Goal: Transaction & Acquisition: Book appointment/travel/reservation

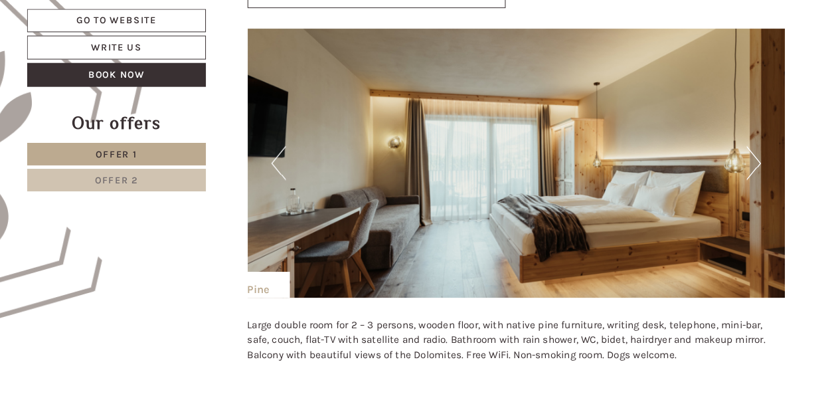
scroll to position [719, 0]
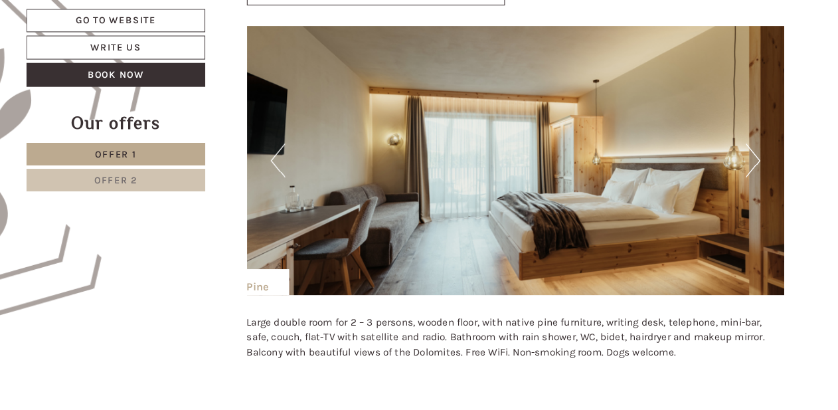
click at [741, 151] on button "Next" at bounding box center [748, 167] width 14 height 33
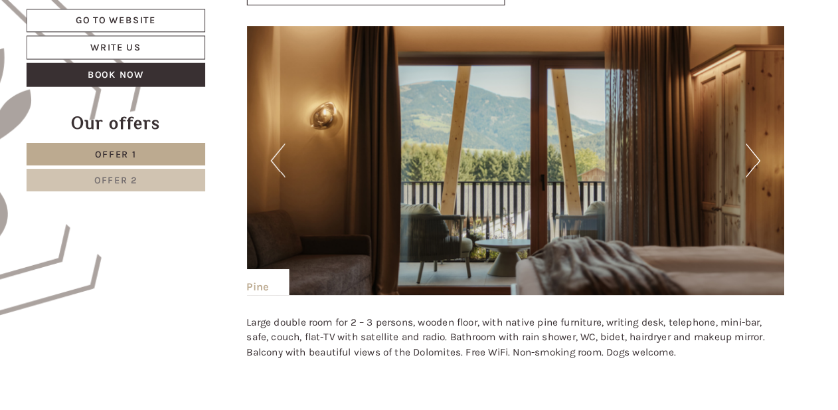
click at [741, 151] on button "Next" at bounding box center [748, 167] width 14 height 33
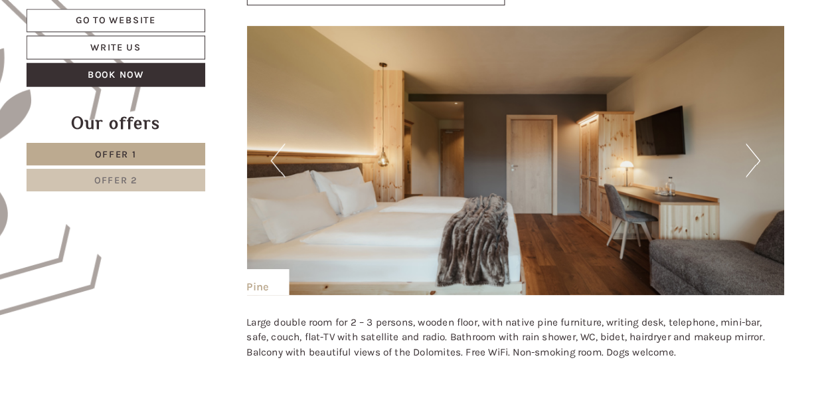
click at [741, 151] on button "Next" at bounding box center [748, 167] width 14 height 33
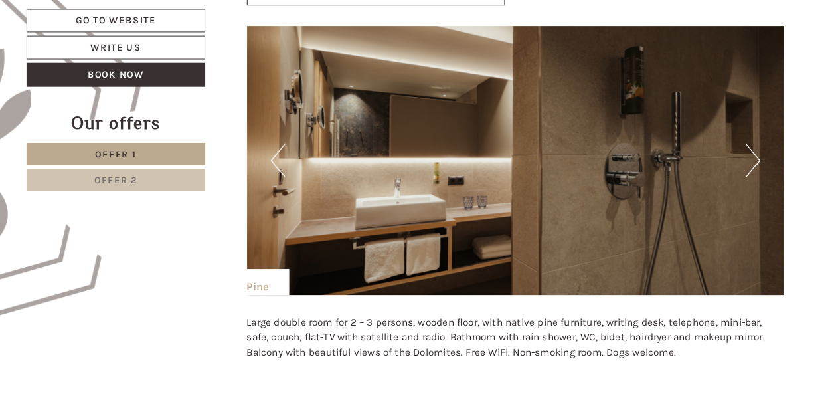
click at [741, 151] on button "Next" at bounding box center [748, 167] width 14 height 33
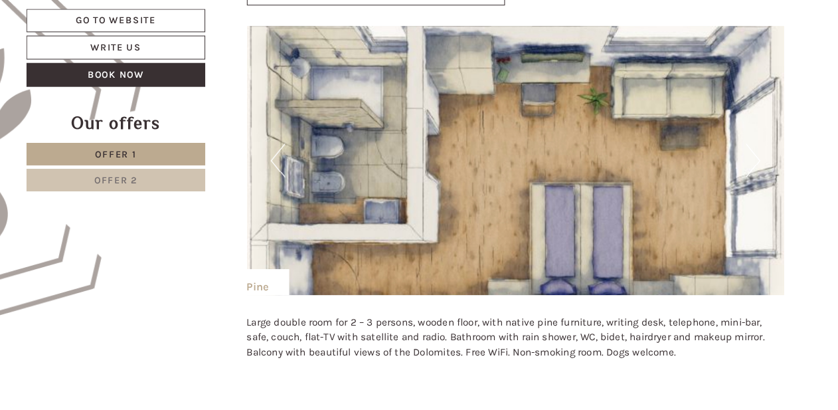
click at [741, 151] on button "Next" at bounding box center [748, 167] width 14 height 33
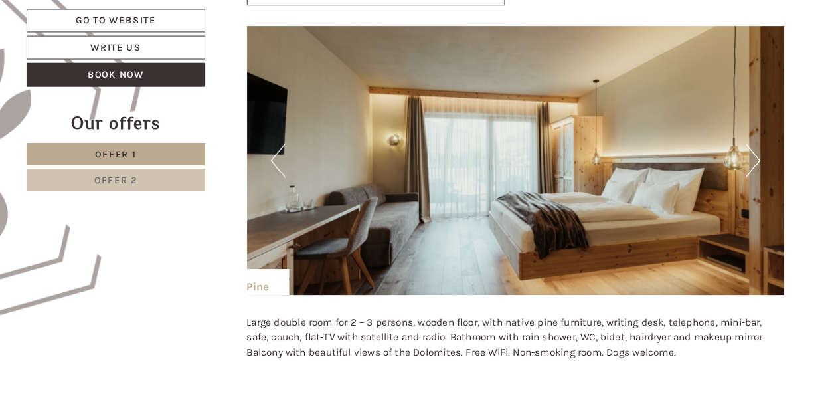
click at [741, 151] on button "Next" at bounding box center [748, 167] width 14 height 33
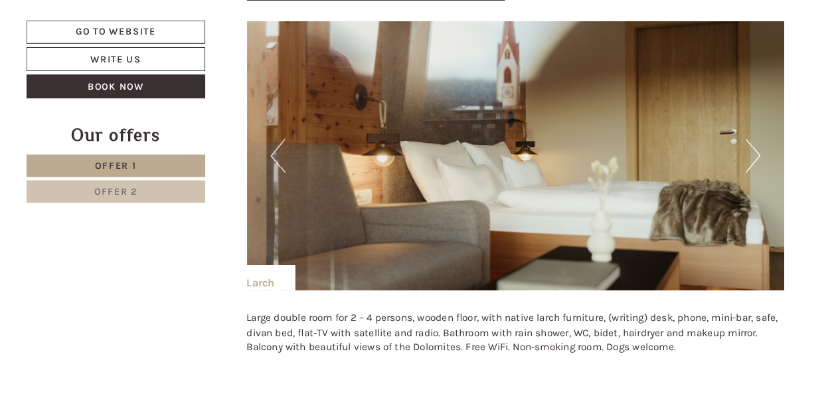
scroll to position [1551, 0]
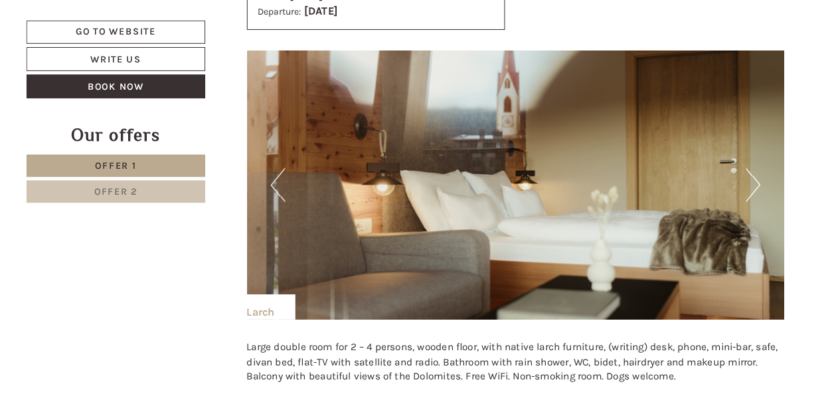
click at [741, 173] on button "Next" at bounding box center [748, 179] width 14 height 33
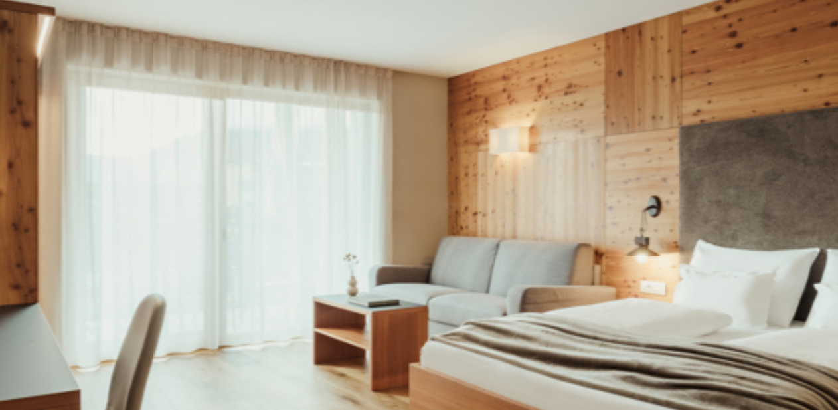
scroll to position [1559, 0]
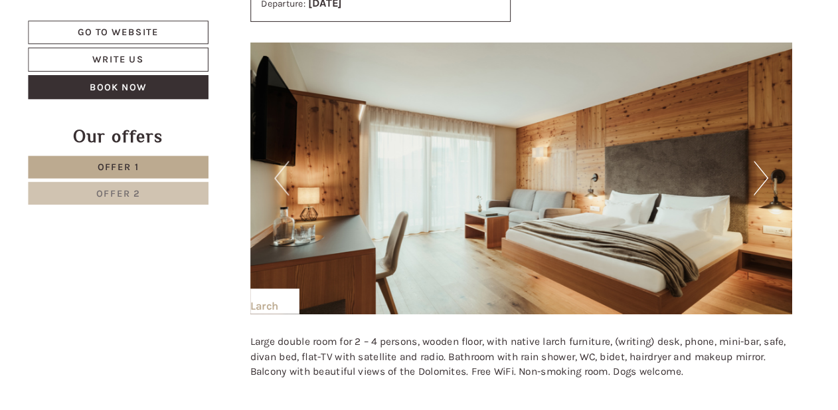
click at [741, 160] on button "Next" at bounding box center [748, 171] width 14 height 33
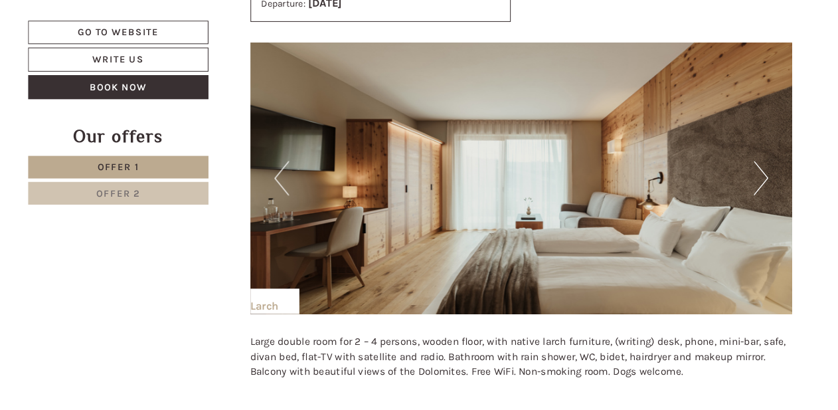
click at [741, 160] on button "Next" at bounding box center [748, 171] width 14 height 33
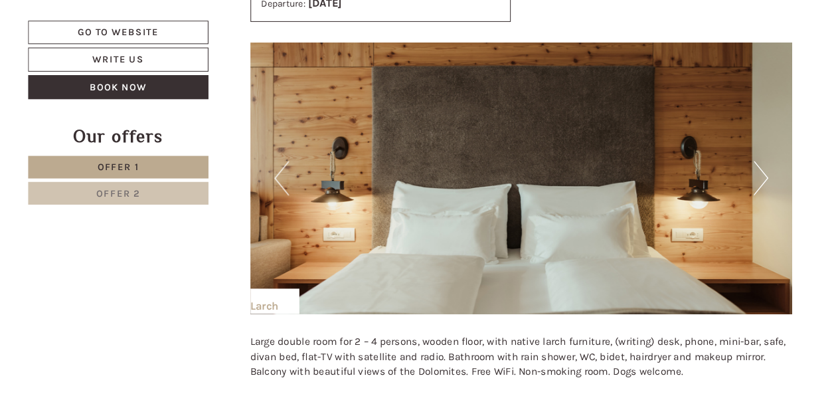
click at [741, 160] on button "Next" at bounding box center [748, 171] width 14 height 33
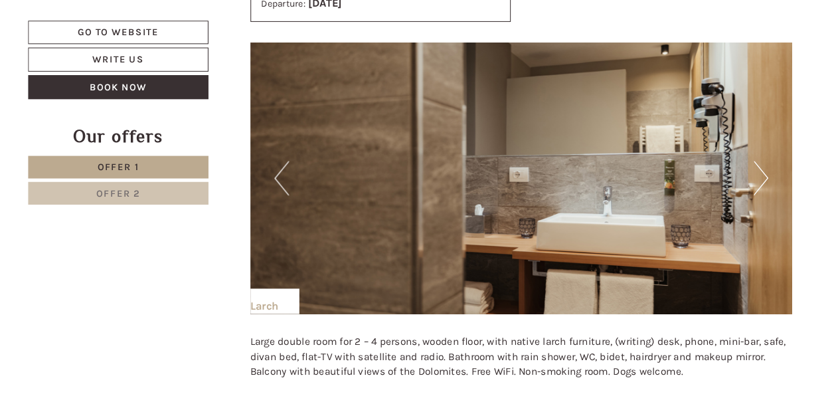
click at [741, 160] on button "Next" at bounding box center [748, 171] width 14 height 33
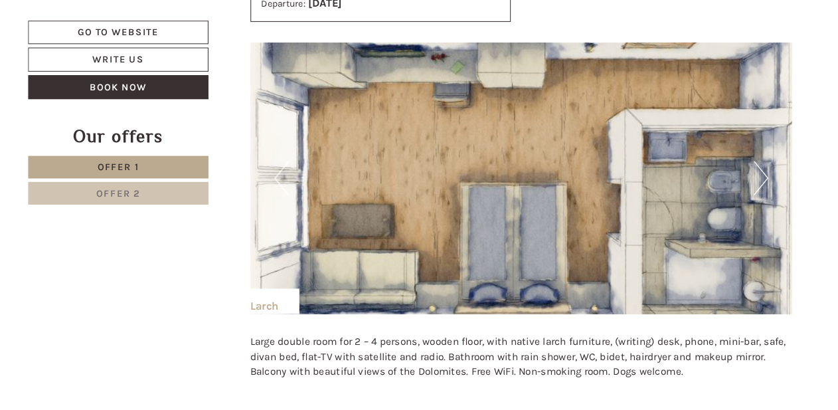
click at [741, 160] on button "Next" at bounding box center [748, 171] width 14 height 33
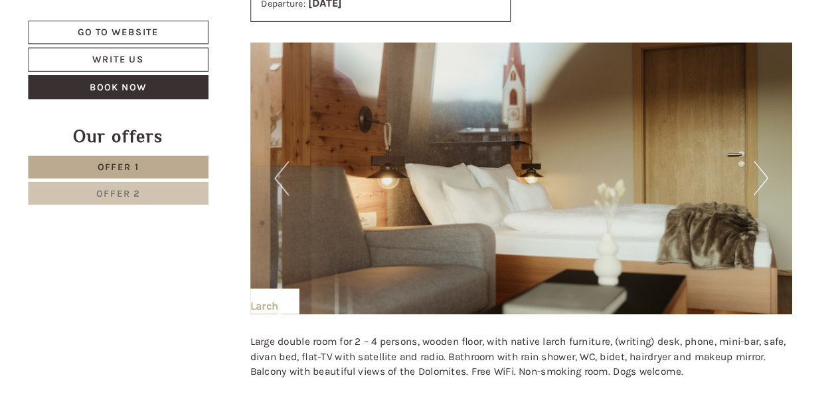
click at [741, 160] on button "Next" at bounding box center [748, 171] width 14 height 33
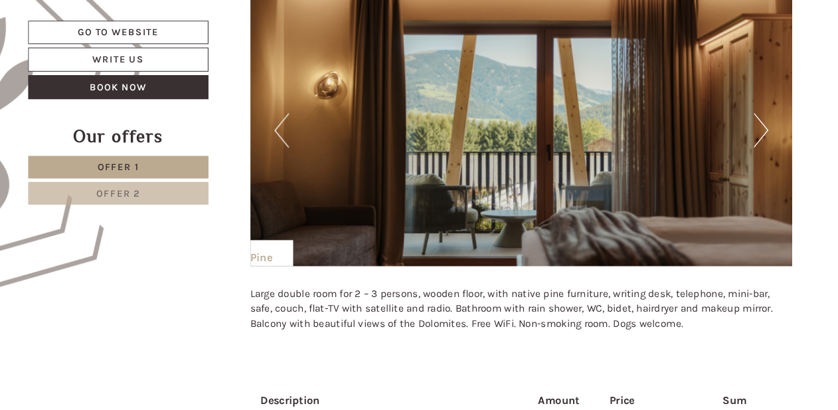
scroll to position [730, 0]
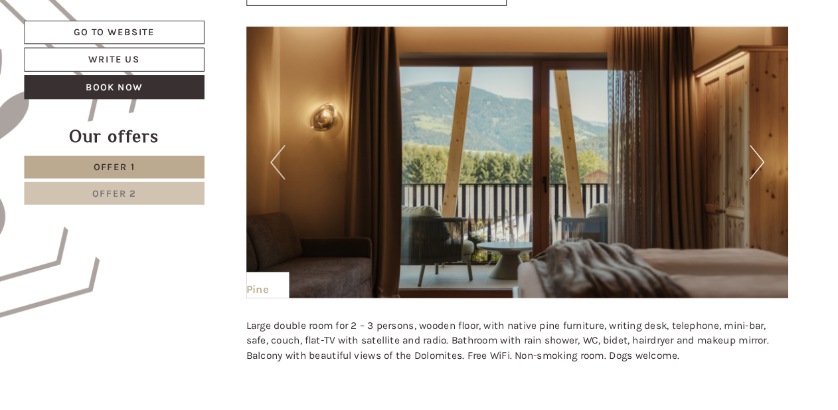
click at [258, 157] on img at bounding box center [516, 157] width 523 height 262
click at [278, 156] on button "Previous" at bounding box center [285, 156] width 14 height 33
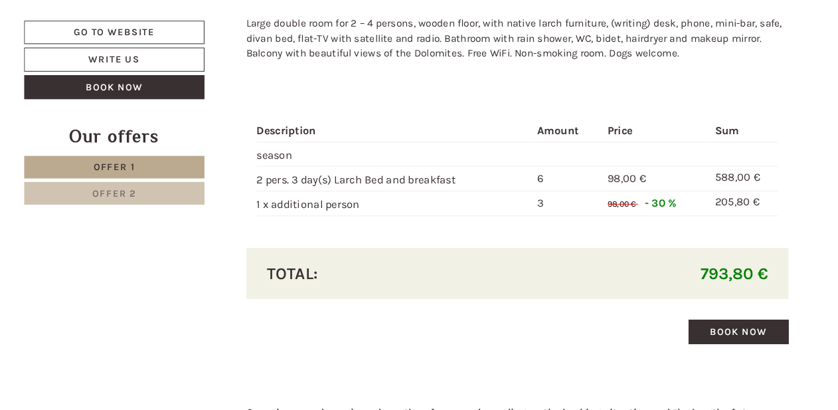
scroll to position [1865, 0]
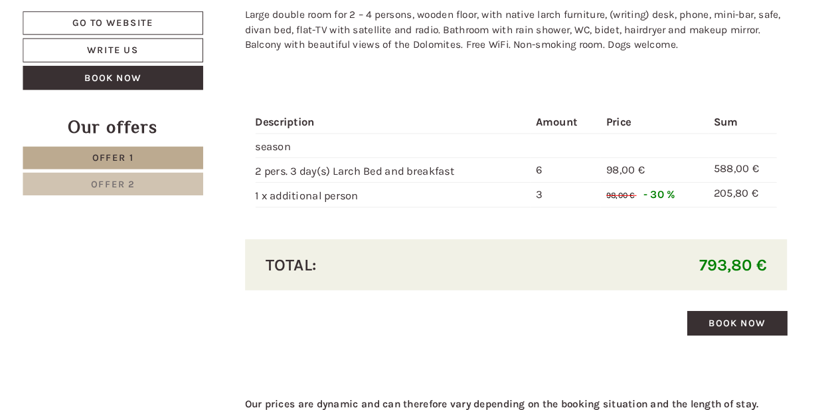
click at [701, 309] on link "Book now" at bounding box center [729, 320] width 96 height 23
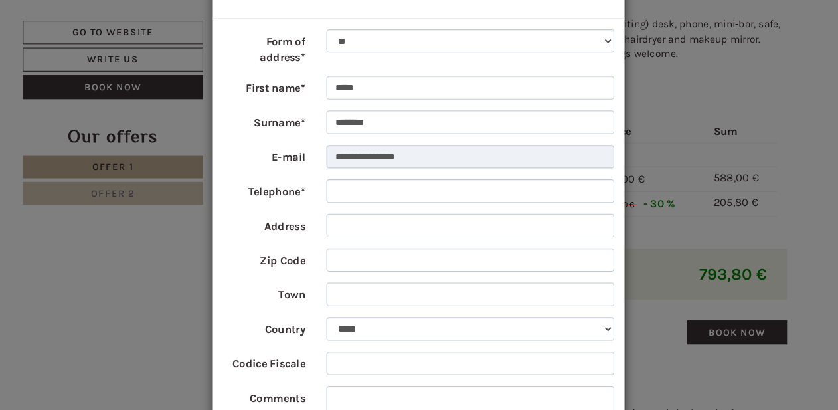
scroll to position [60, 0]
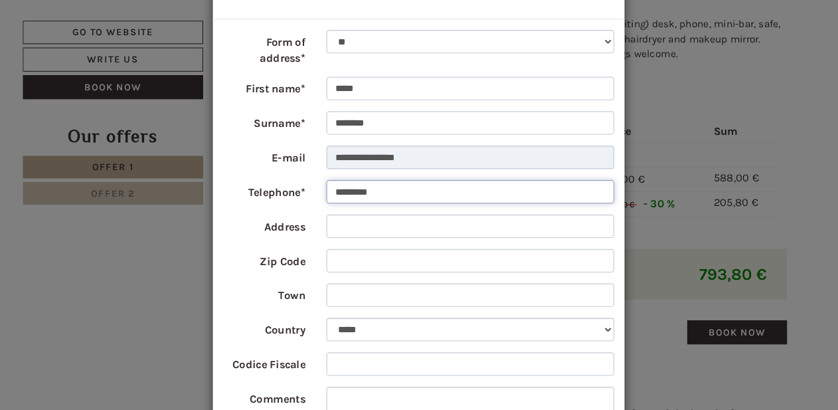
type input "*********"
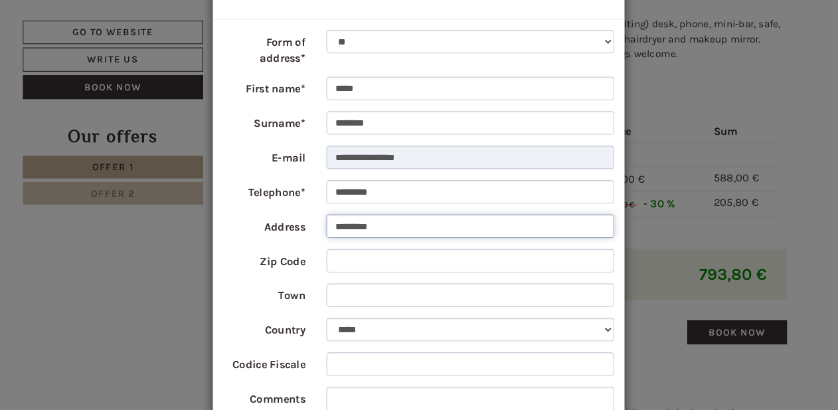
type input "*********"
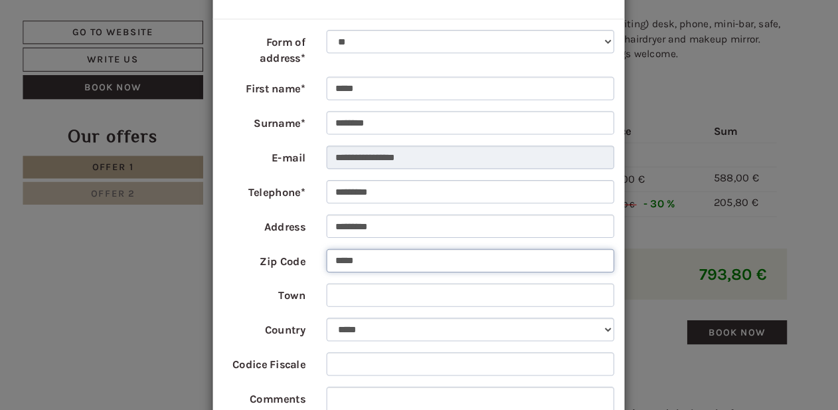
type input "*****"
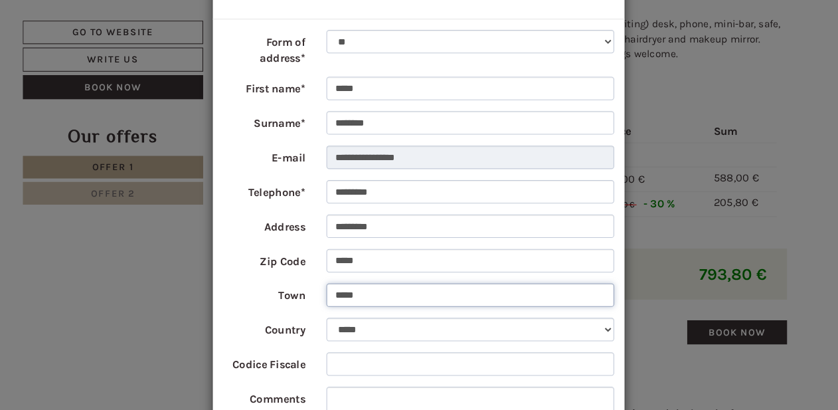
type input "*****"
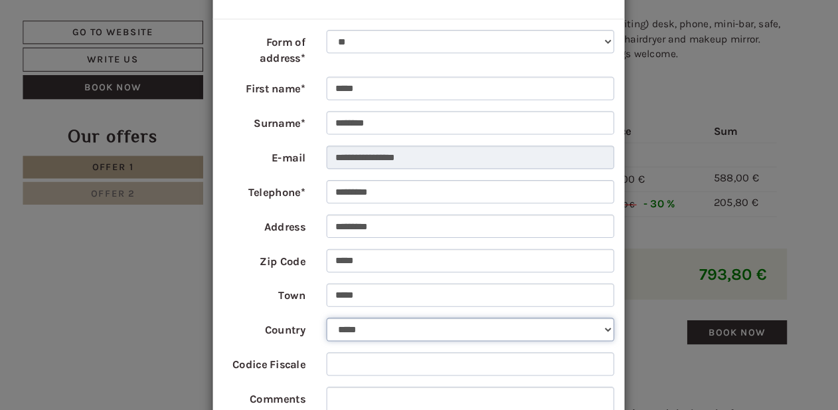
select select "**"
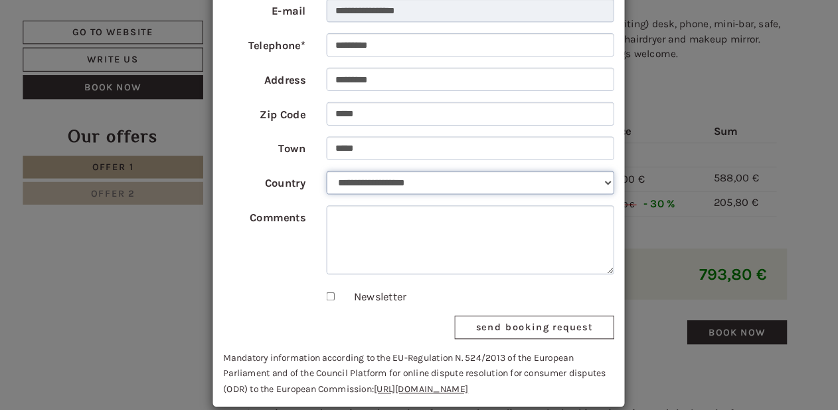
scroll to position [200, 0]
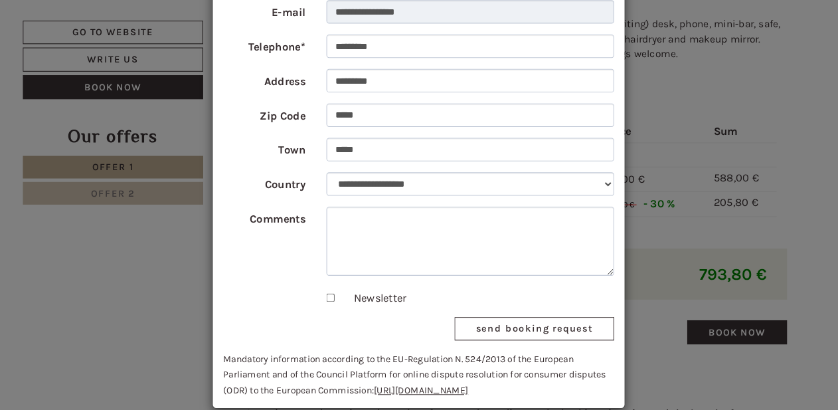
click at [507, 318] on button "send booking request" at bounding box center [534, 317] width 154 height 23
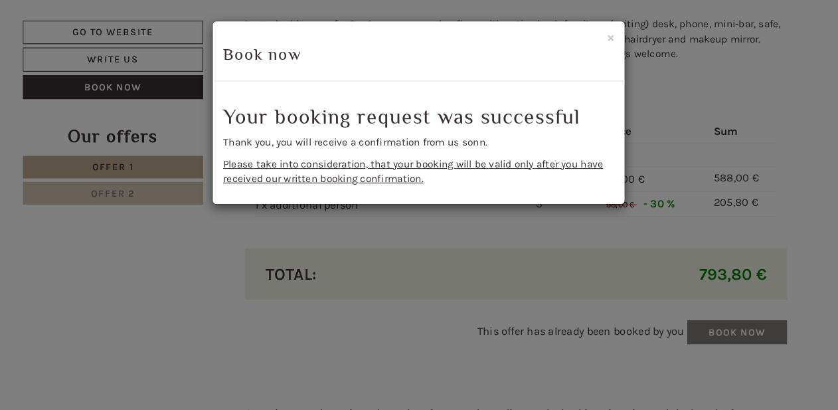
scroll to position [0, 0]
click at [579, 36] on div "× Book now" at bounding box center [422, 50] width 397 height 58
click at [604, 36] on button "×" at bounding box center [607, 36] width 7 height 14
